Goal: Information Seeking & Learning: Learn about a topic

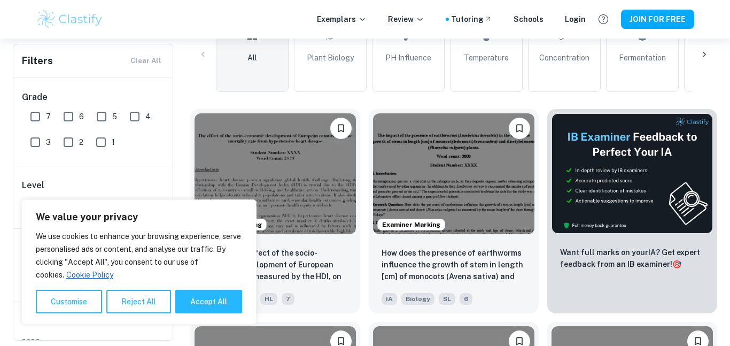
scroll to position [309, 0]
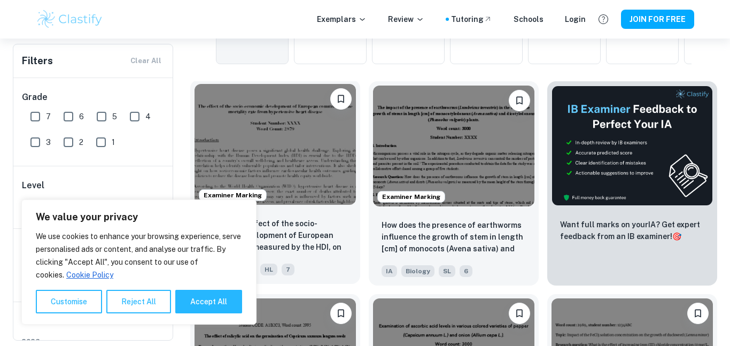
click at [345, 146] on img at bounding box center [274, 144] width 161 height 121
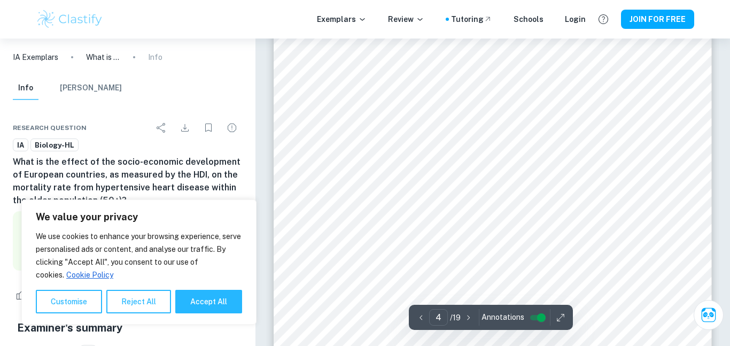
scroll to position [2298, 0]
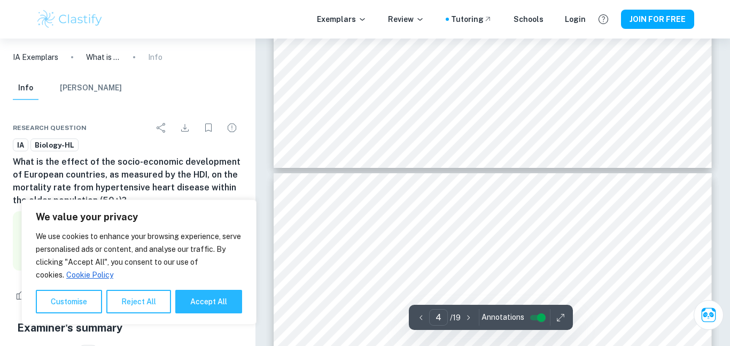
type input "5"
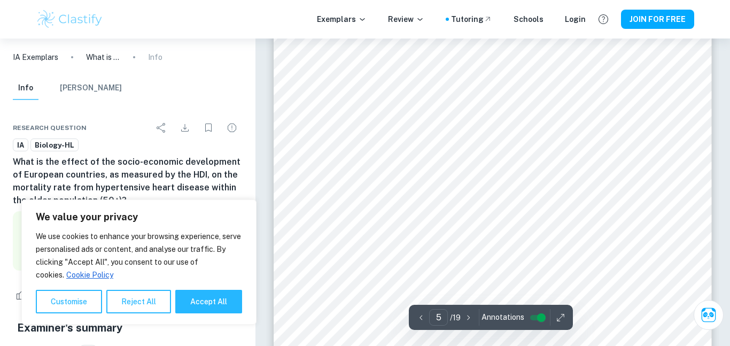
scroll to position [2702, 0]
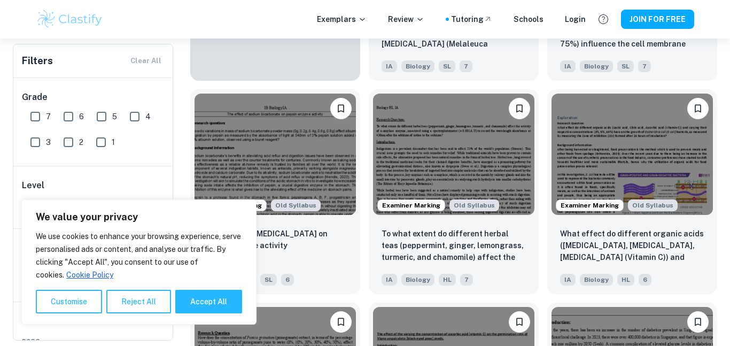
scroll to position [940, 0]
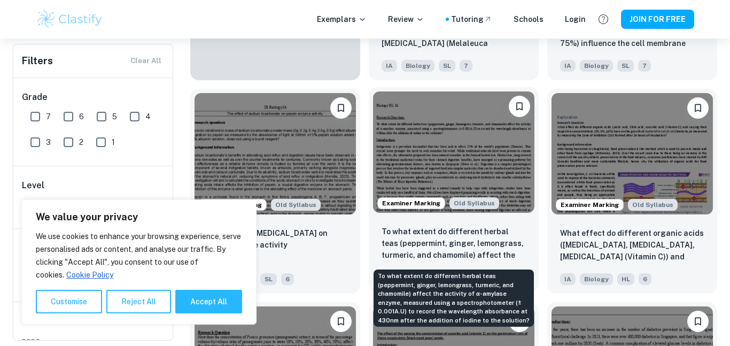
click at [382, 238] on p "To what extent do different herbal teas (peppermint, ginger, lemongrass, turmer…" at bounding box center [453, 243] width 144 height 36
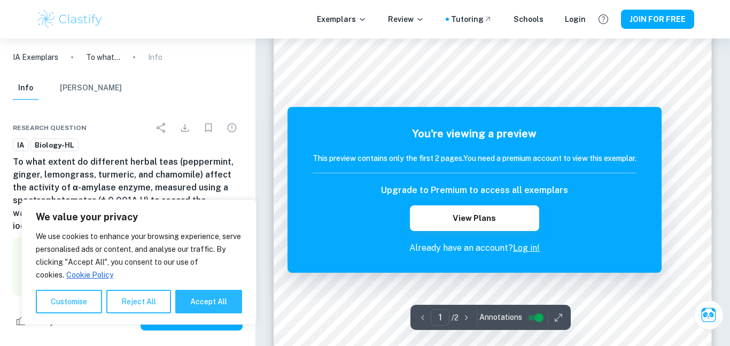
scroll to position [50, 0]
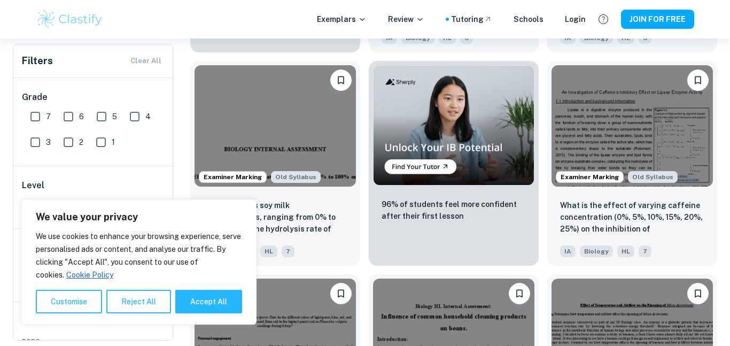
scroll to position [1828, 0]
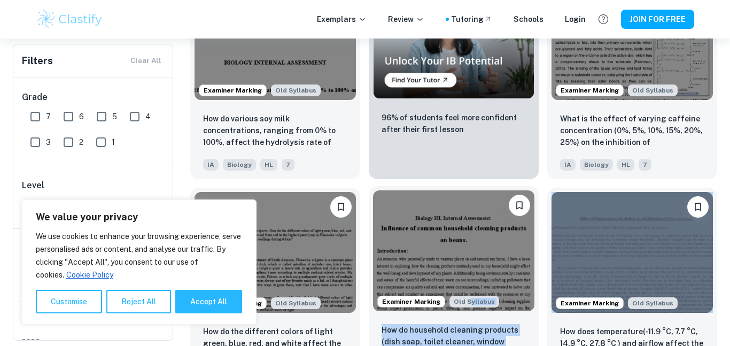
drag, startPoint x: 550, startPoint y: 258, endPoint x: 459, endPoint y: 306, distance: 102.0
click at [459, 306] on div "Examiner Marking What is the effect of the socio-economic development of Europe…" at bounding box center [449, 179] width 535 height 3406
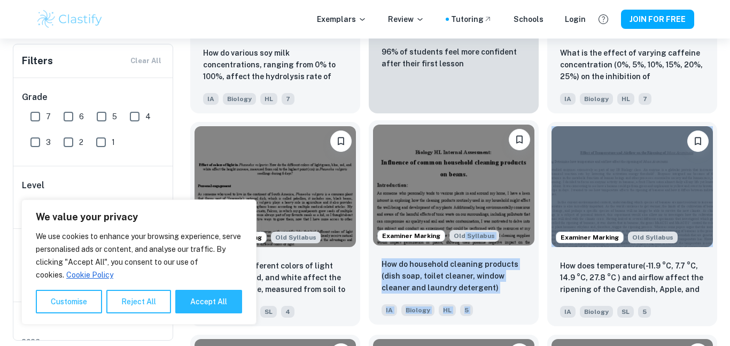
scroll to position [1976, 0]
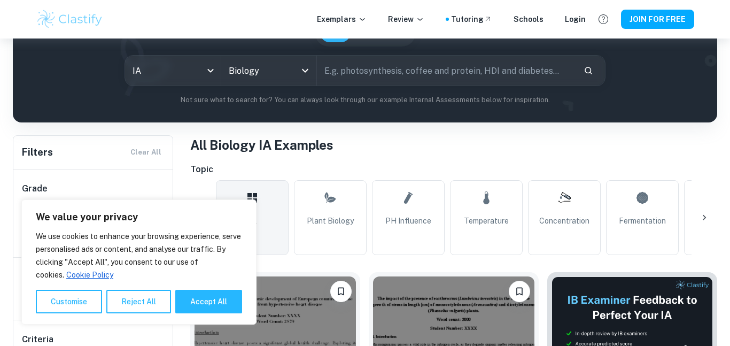
scroll to position [252, 0]
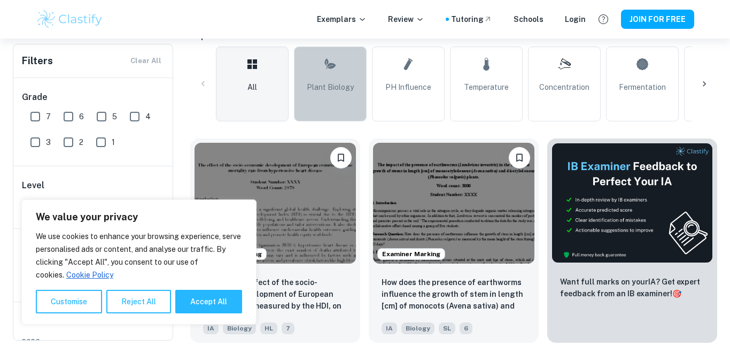
click at [351, 92] on span "Plant Biology" at bounding box center [330, 87] width 47 height 12
type input "Plant Biology"
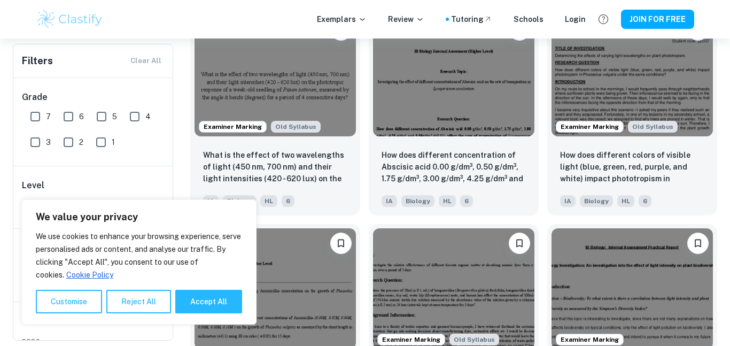
scroll to position [1019, 0]
